Goal: Navigation & Orientation: Understand site structure

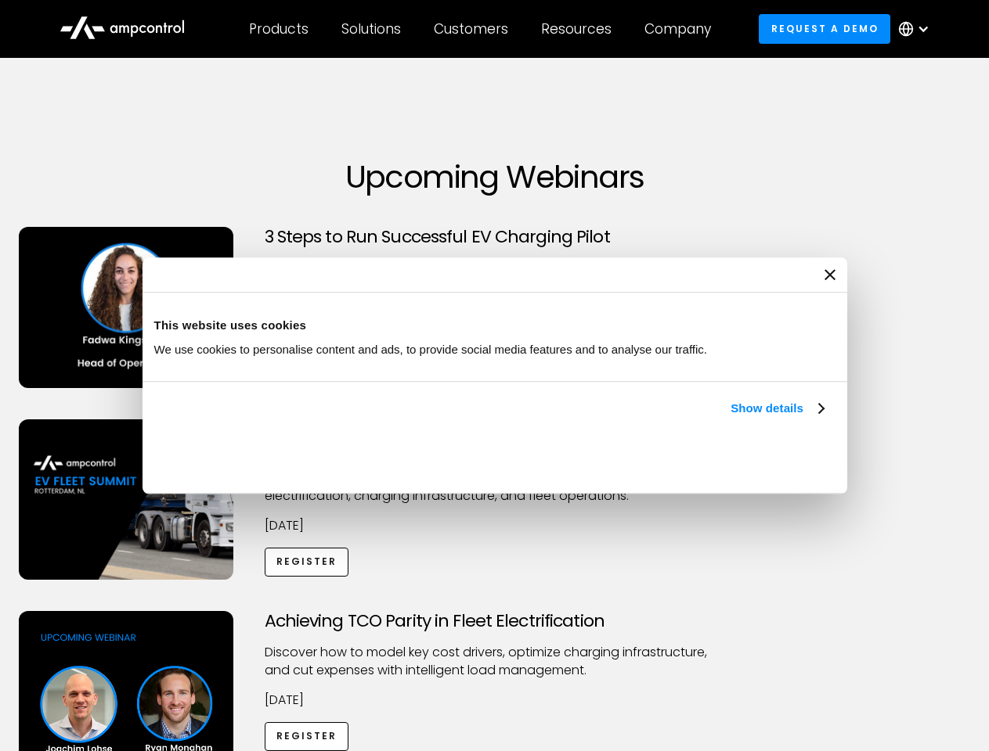
click at [730, 418] on link "Show details" at bounding box center [776, 408] width 92 height 19
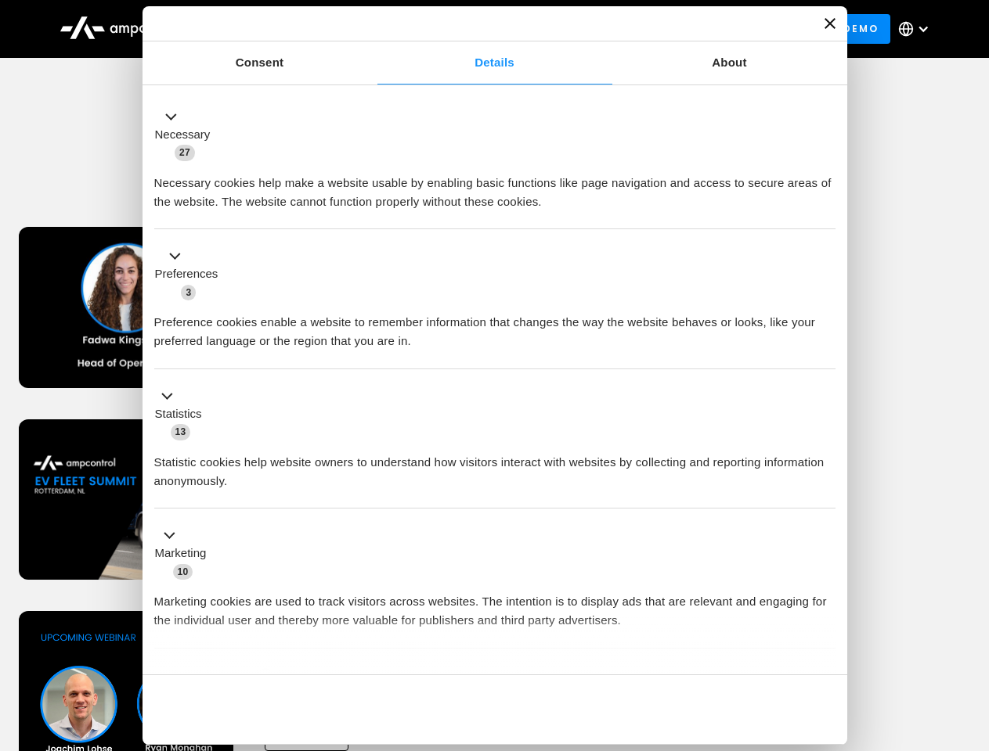
click at [825, 510] on li "Statistics 13 Statistic cookies help website owners to understand how visitors …" at bounding box center [494, 439] width 681 height 140
click at [971, 631] on div "Achieving TCO Parity in Fleet Electrification Discover how to model key cost dr…" at bounding box center [494, 734] width 983 height 246
click at [481, 29] on div "Customers" at bounding box center [471, 28] width 74 height 17
click at [278, 29] on div "Products" at bounding box center [278, 28] width 59 height 17
click at [372, 29] on div "Solutions" at bounding box center [370, 28] width 59 height 17
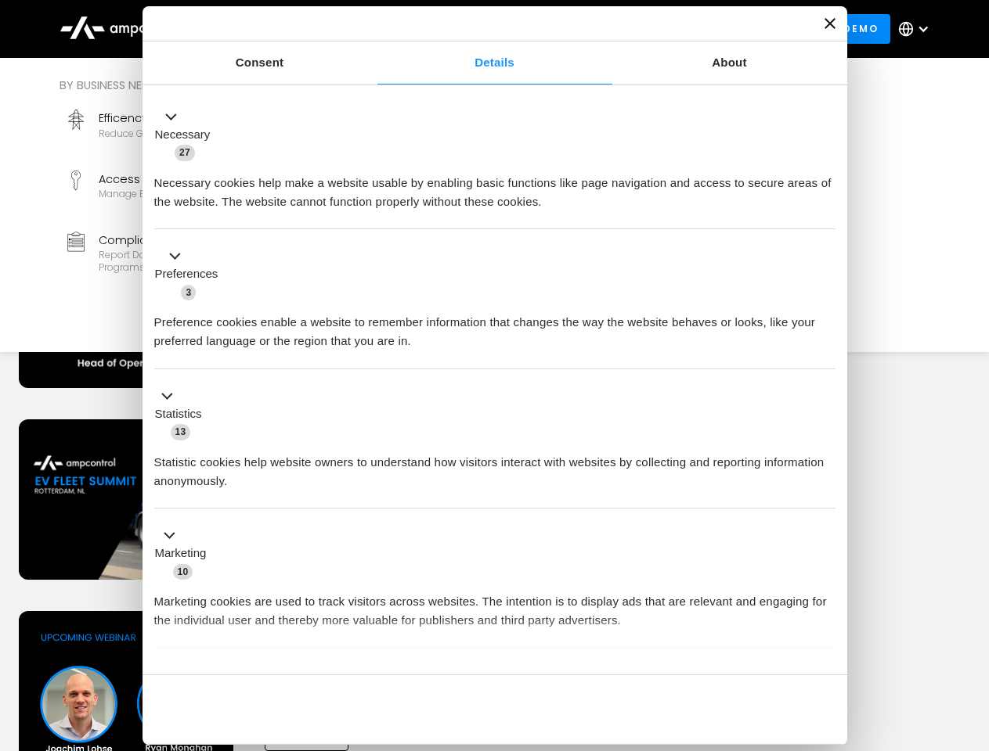
click at [474, 29] on div "Customers" at bounding box center [471, 28] width 74 height 17
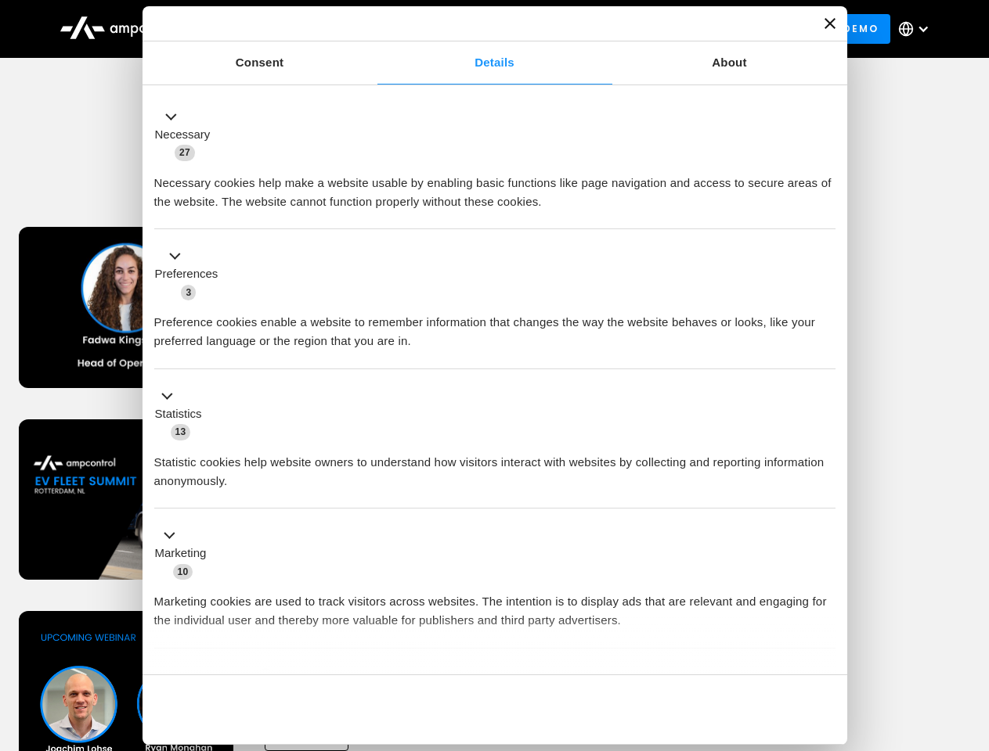
click at [579, 29] on div "Resources" at bounding box center [576, 28] width 70 height 17
